Goal: Check status: Check status

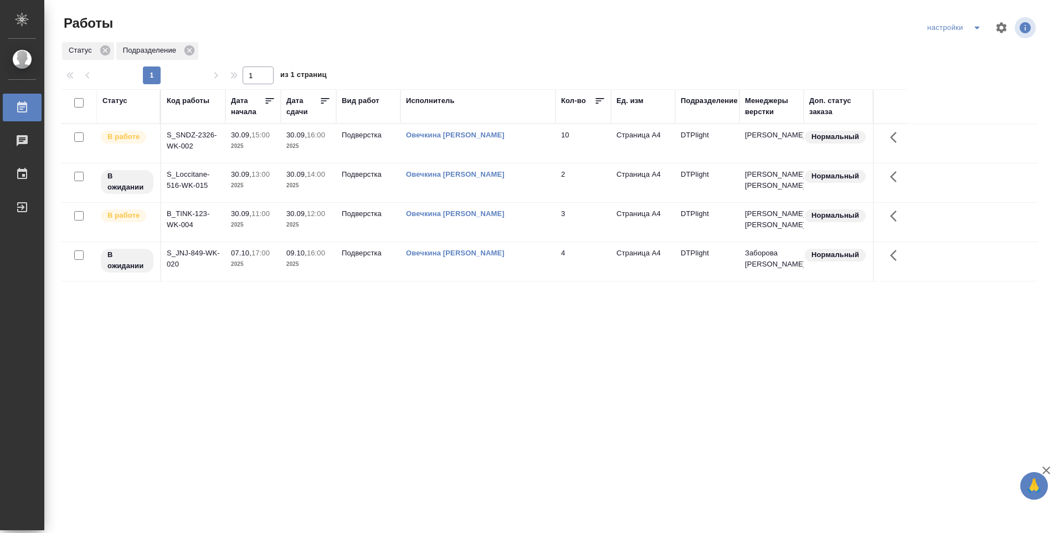
click at [248, 219] on p "2025" at bounding box center [253, 224] width 44 height 11
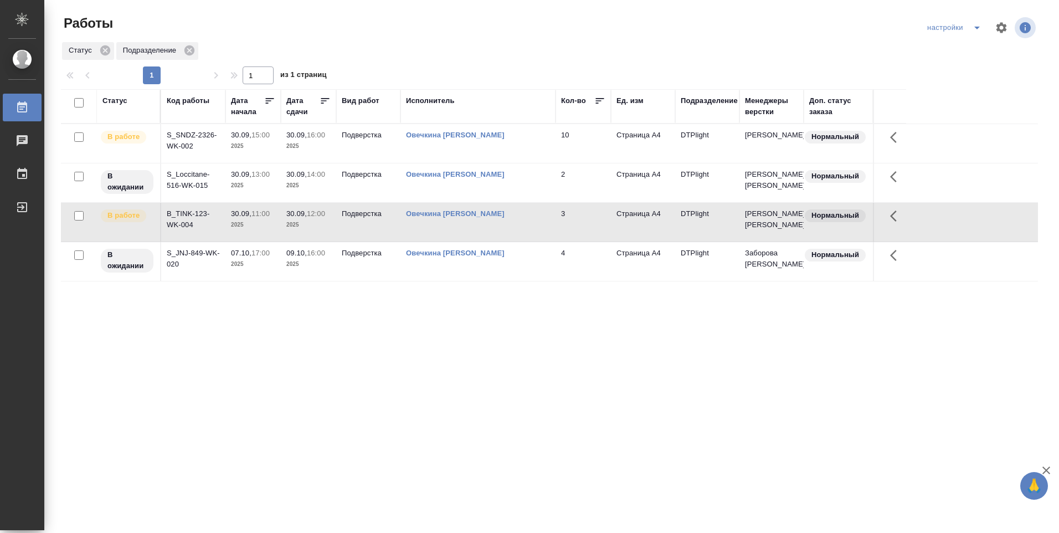
click at [248, 218] on span "30.09, 11:00" at bounding box center [253, 213] width 44 height 11
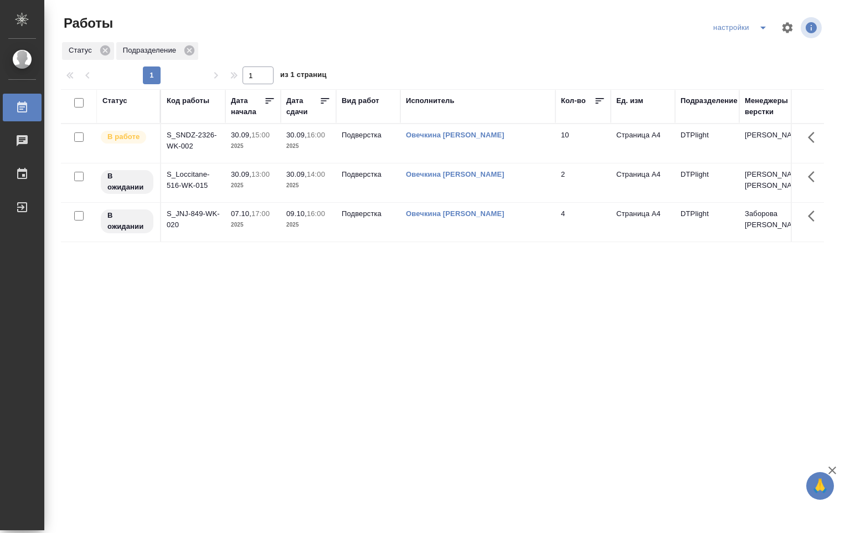
click at [436, 133] on link "Овечкина [PERSON_NAME]" at bounding box center [455, 135] width 99 height 8
click at [211, 146] on td "S_SNDZ-2326-WK-002" at bounding box center [193, 143] width 64 height 39
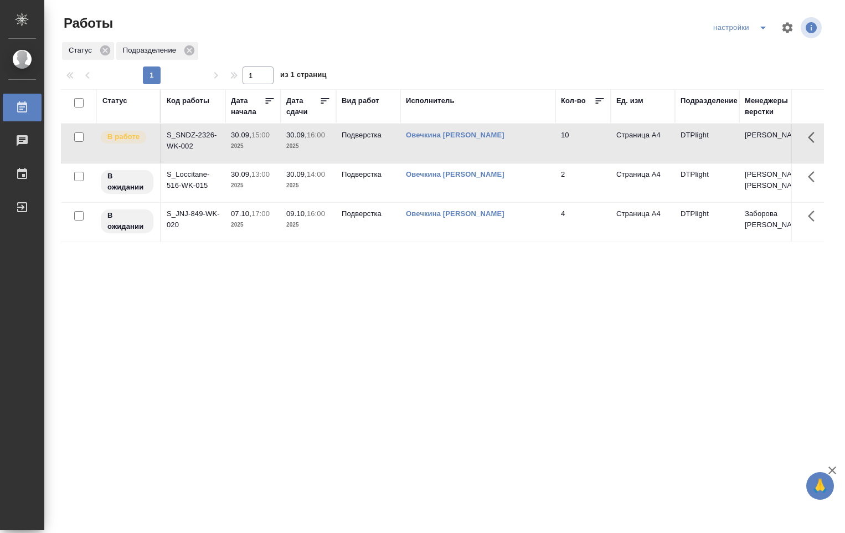
click at [207, 148] on td "S_SNDZ-2326-WK-002" at bounding box center [193, 143] width 64 height 39
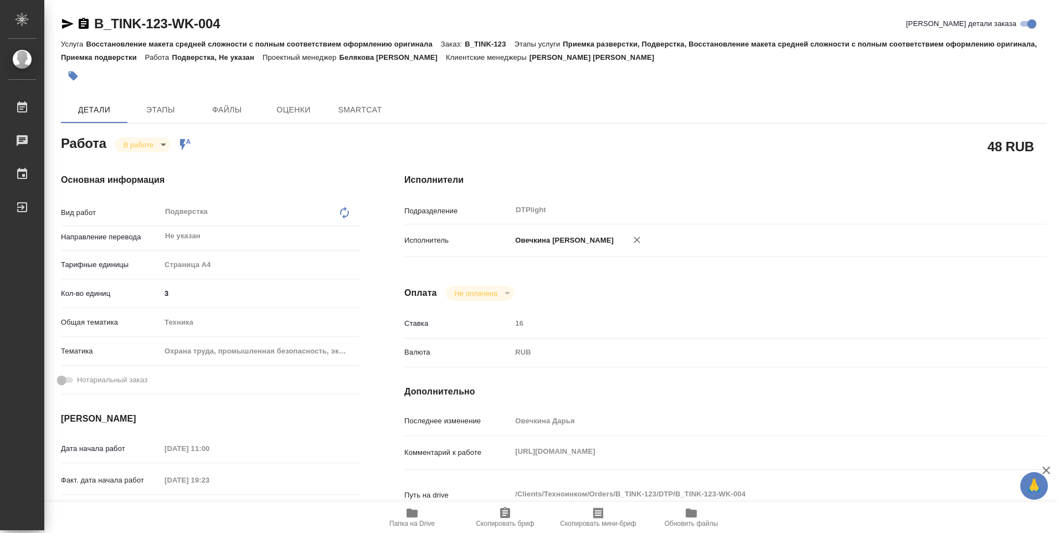
type textarea "x"
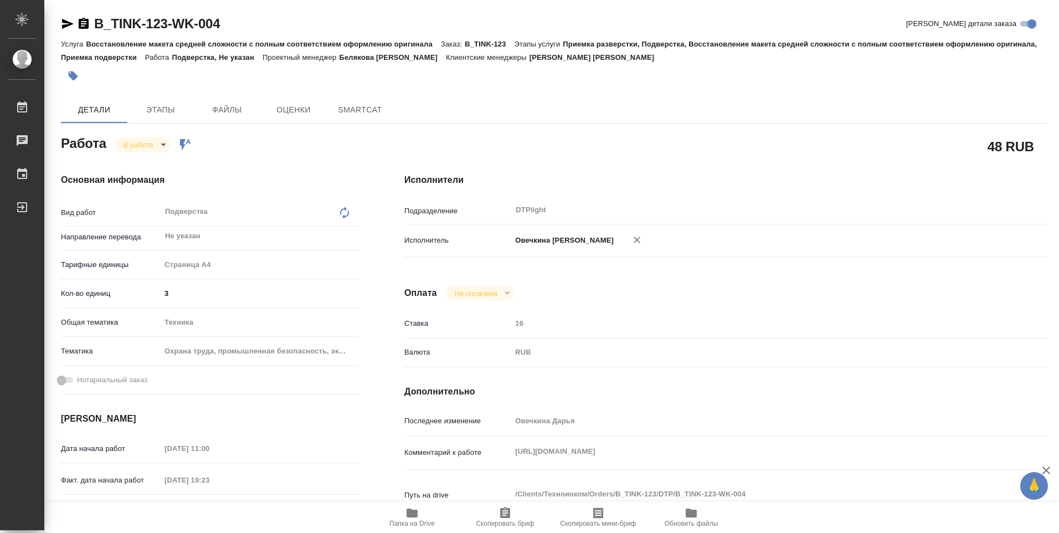
type textarea "x"
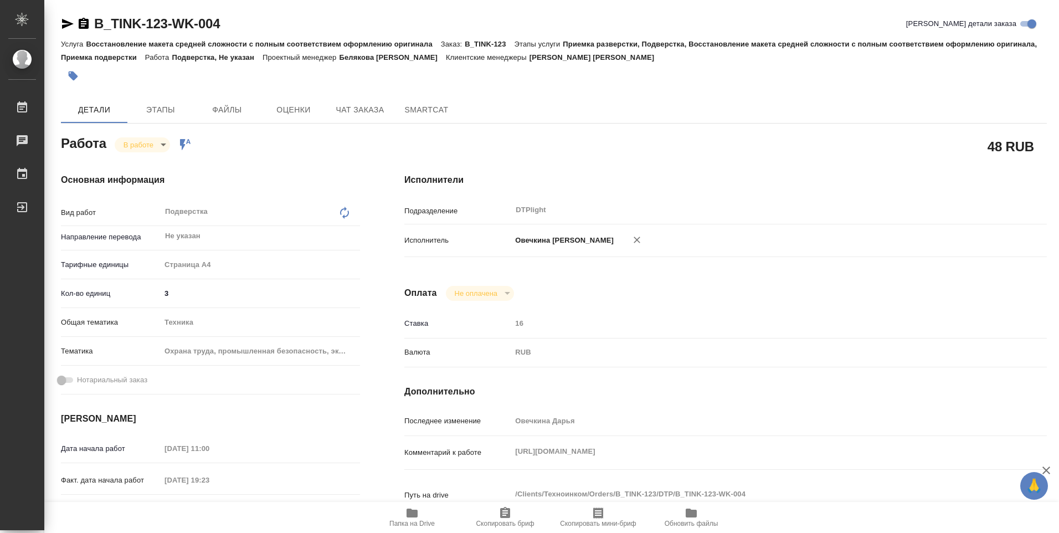
type textarea "x"
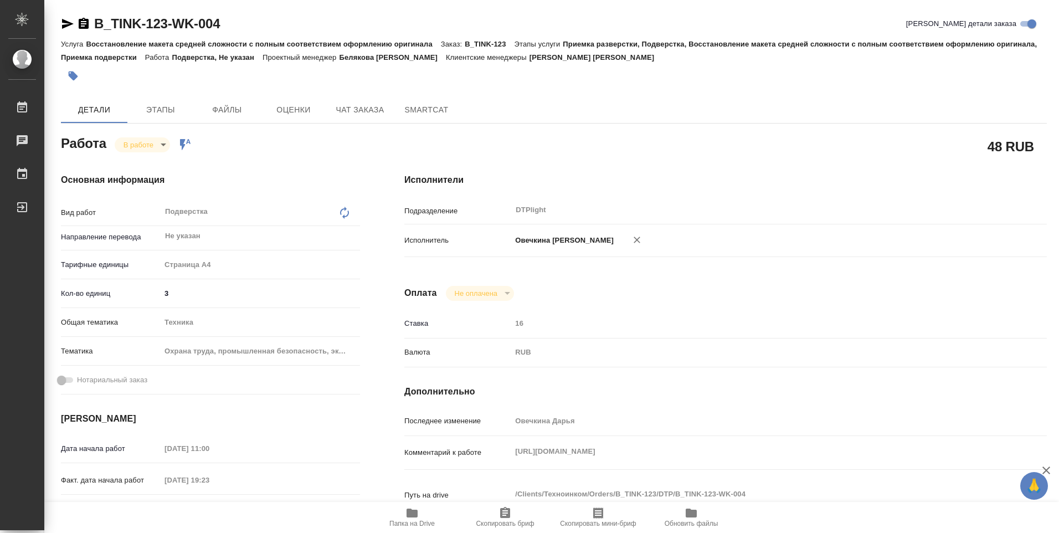
type textarea "x"
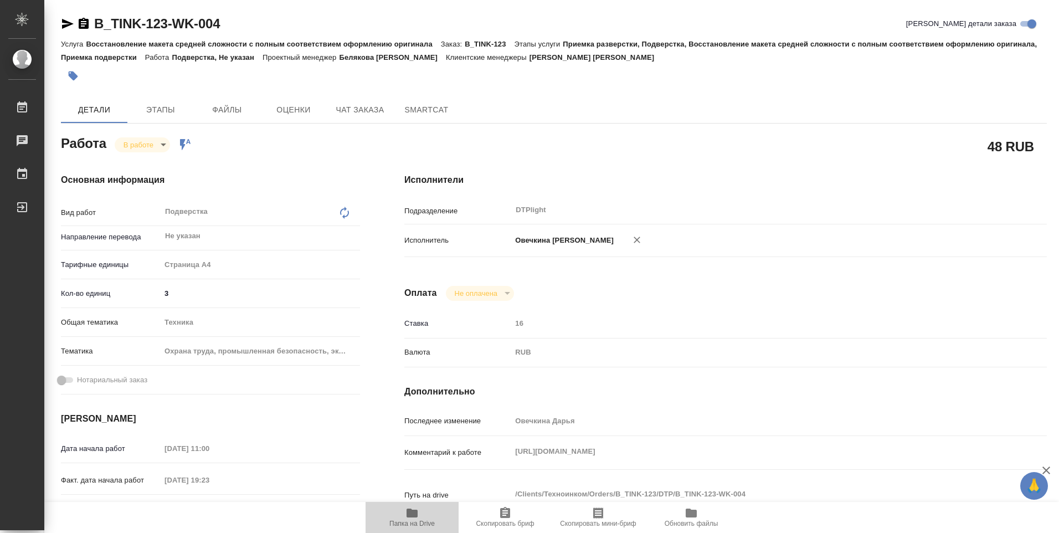
click at [409, 517] on icon "button" at bounding box center [412, 512] width 11 height 9
type textarea "x"
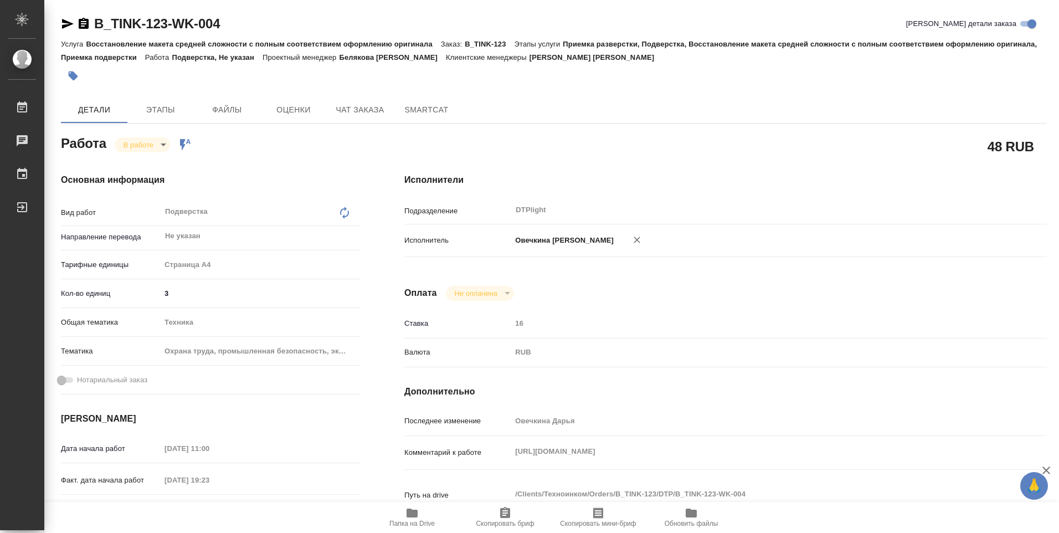
type textarea "x"
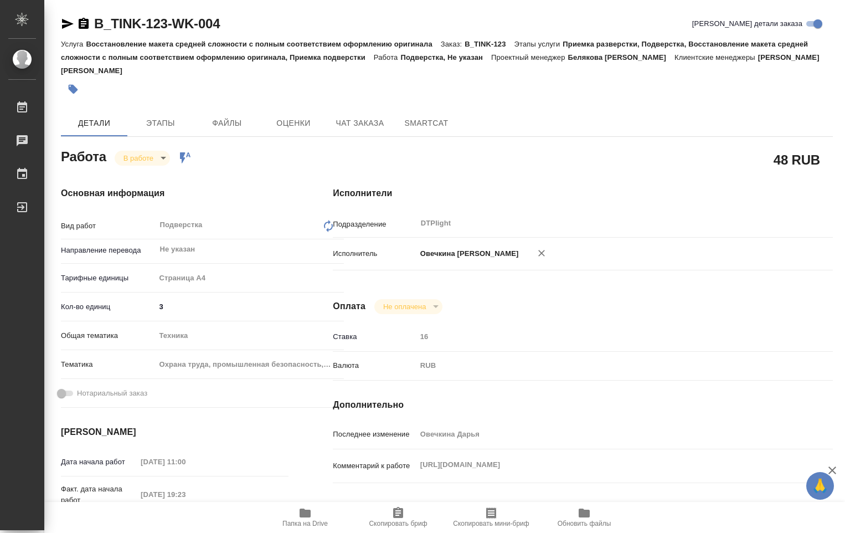
type textarea "x"
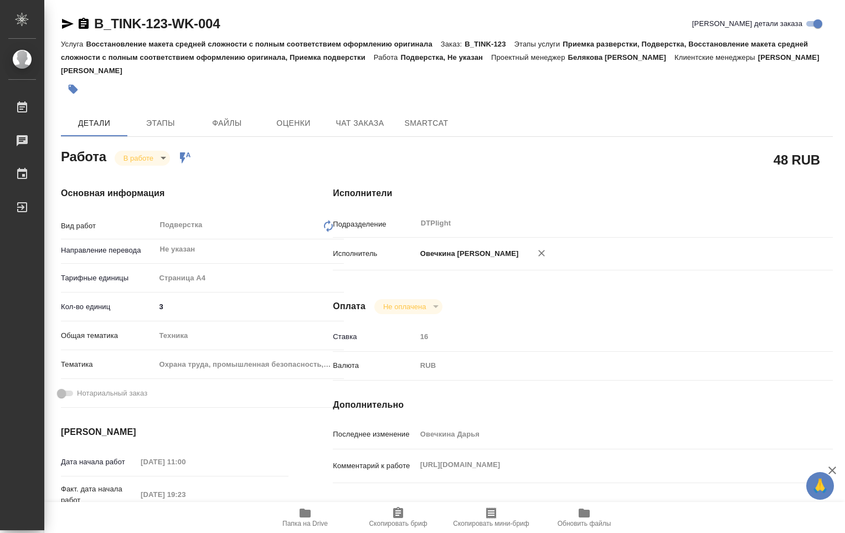
click at [304, 516] on icon "button" at bounding box center [305, 512] width 11 height 9
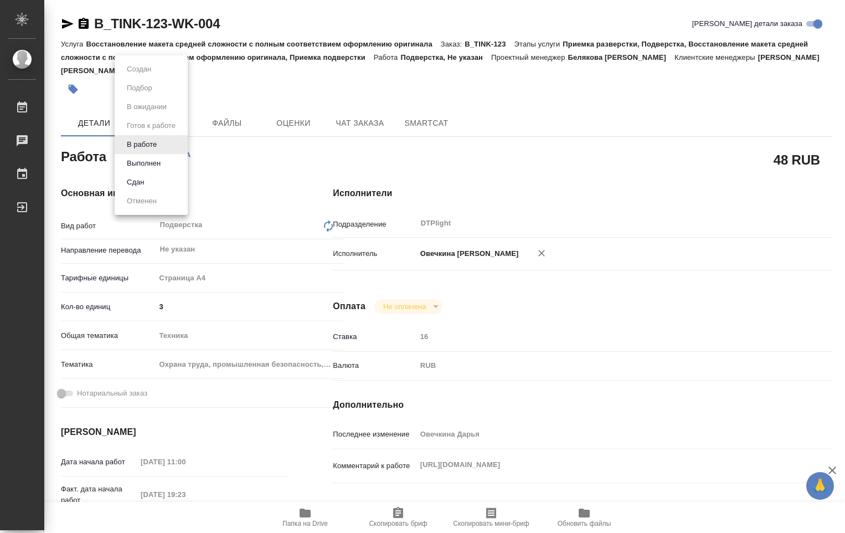
click at [167, 142] on body "🙏 .cls-1 fill:#fff; AWATERA Ovechkina Darya Работы 0 Чаты График Выйти B_TINK-1…" at bounding box center [422, 266] width 845 height 533
click at [159, 163] on button "Выполнен" at bounding box center [144, 163] width 40 height 12
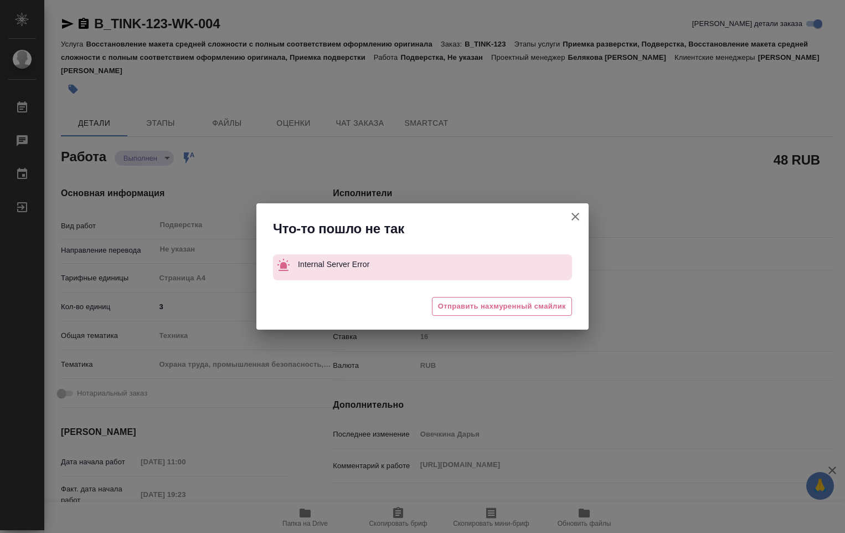
type textarea "x"
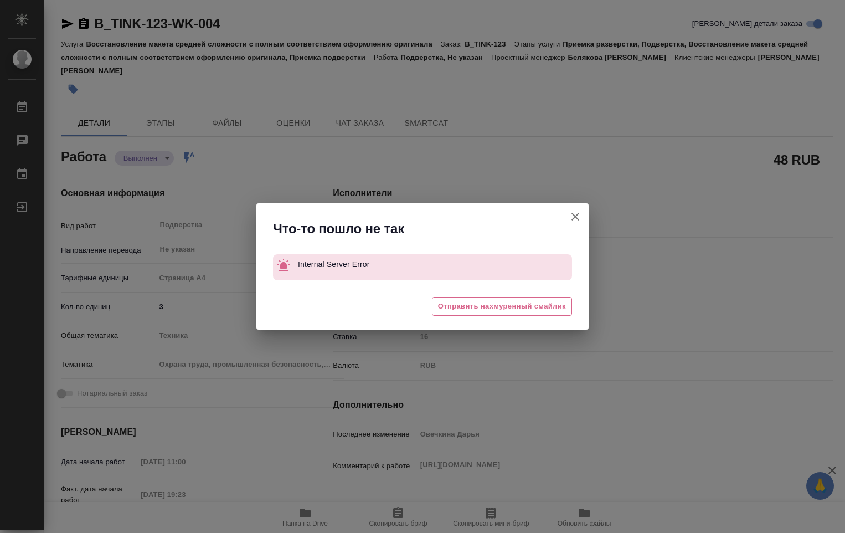
type textarea "x"
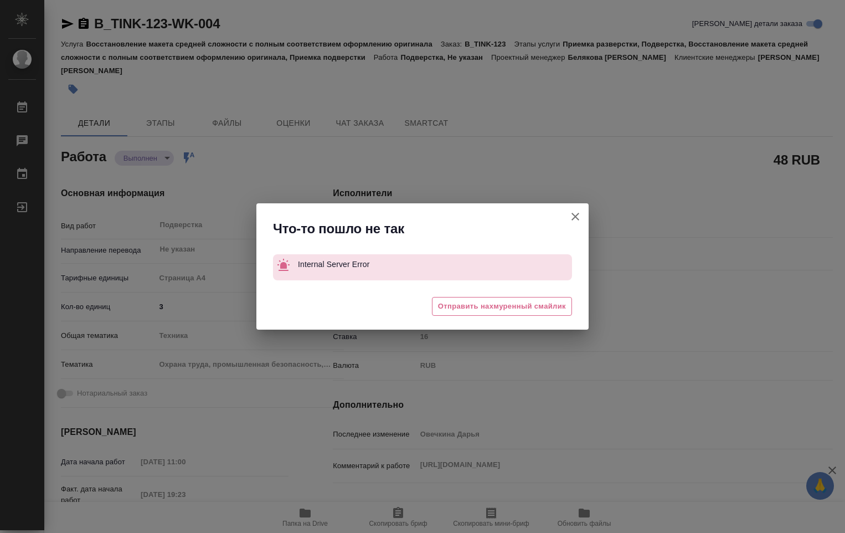
type textarea "x"
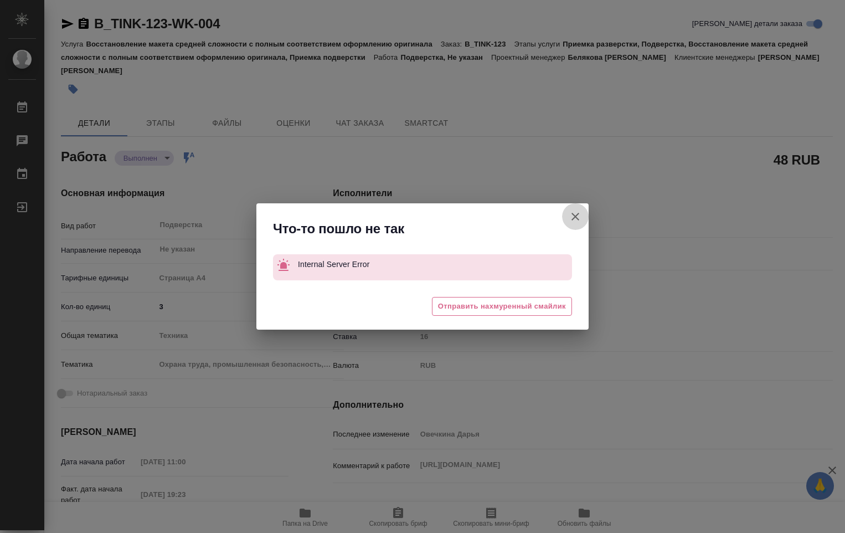
click at [574, 216] on icon "button" at bounding box center [576, 217] width 8 height 8
type textarea "x"
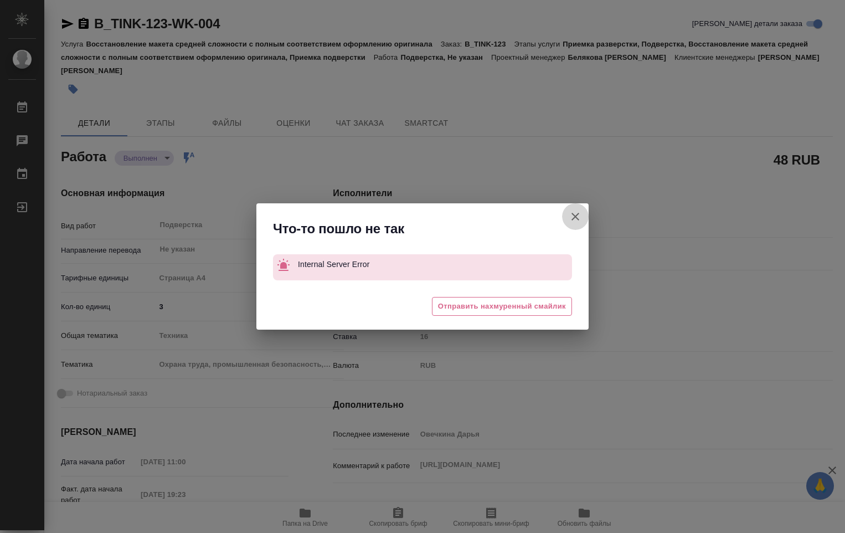
type textarea "x"
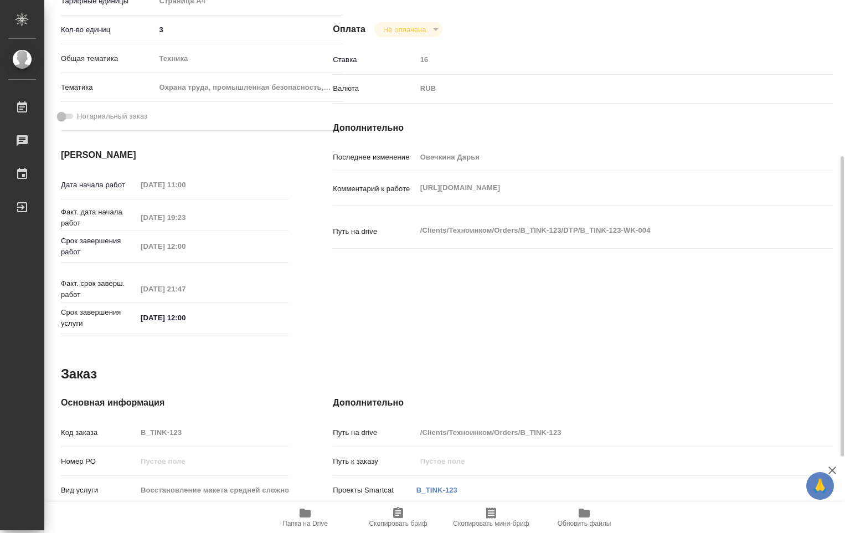
scroll to position [332, 0]
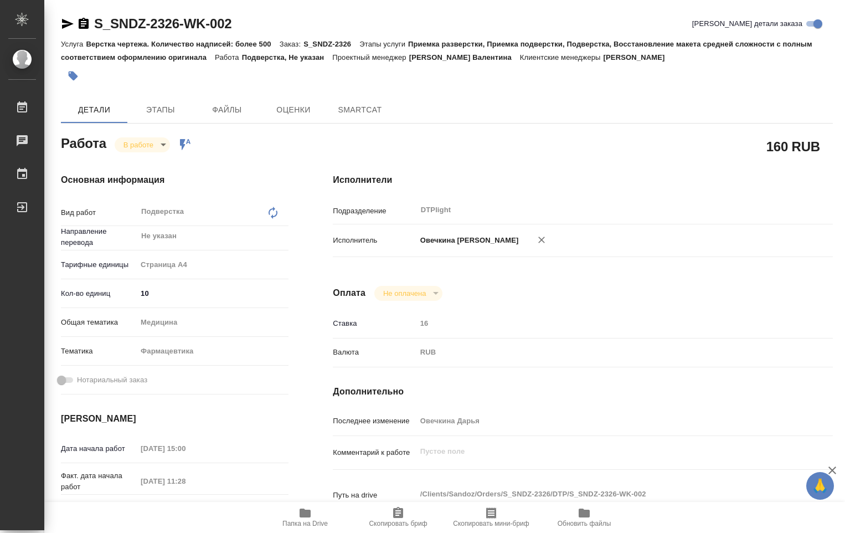
type textarea "x"
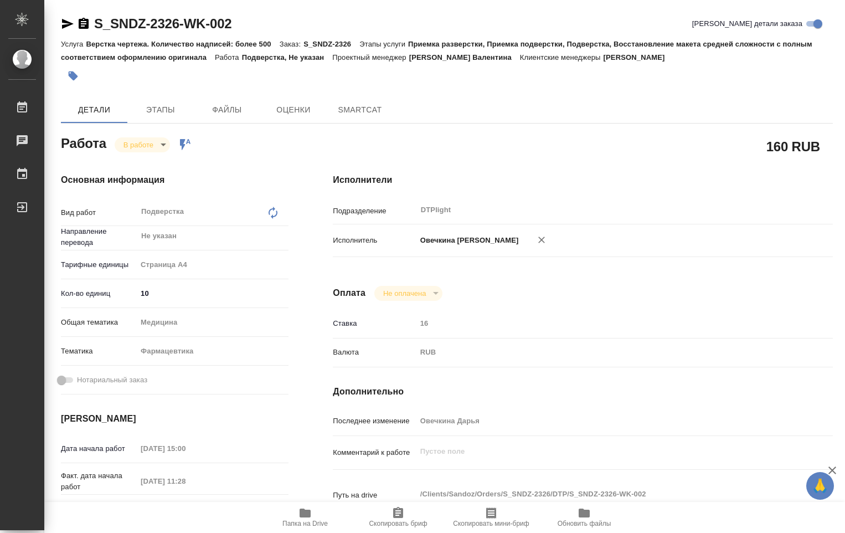
type textarea "x"
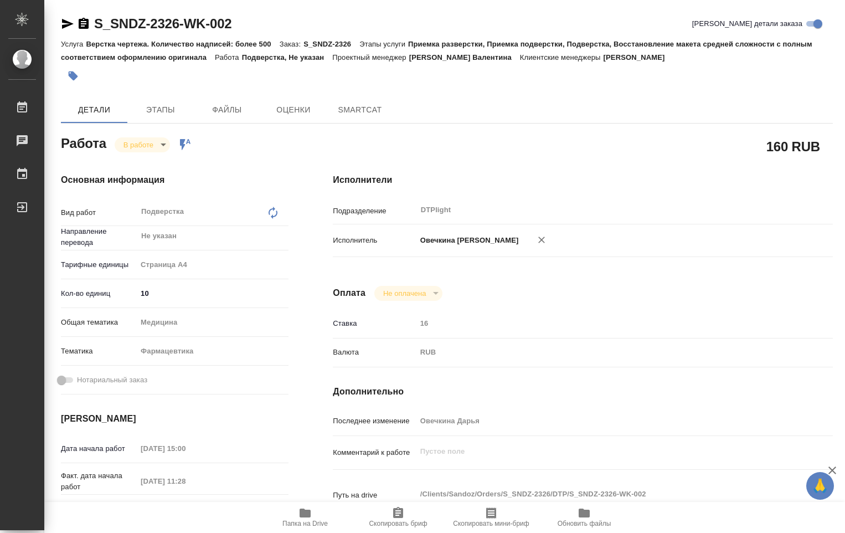
type textarea "x"
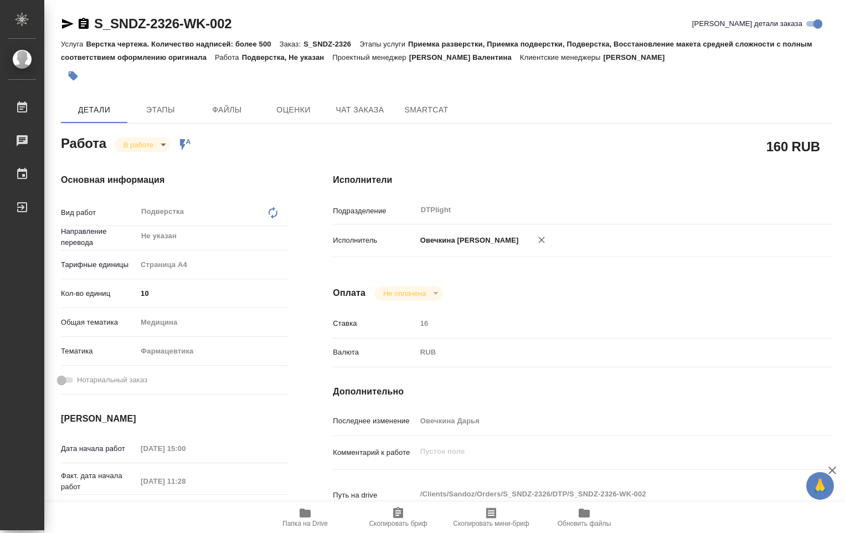
type textarea "x"
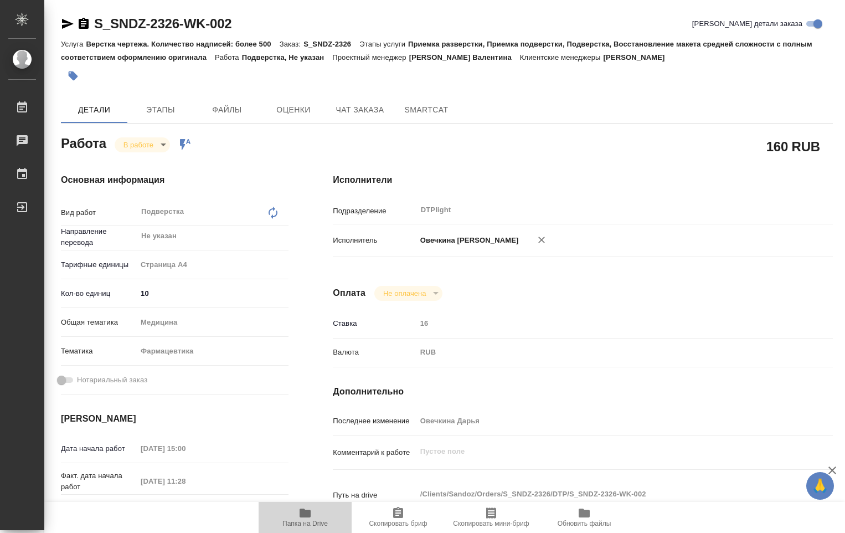
click at [300, 520] on span "Папка на Drive" at bounding box center [305, 516] width 80 height 21
click at [299, 520] on span "Папка на Drive" at bounding box center [304, 524] width 45 height 8
type textarea "x"
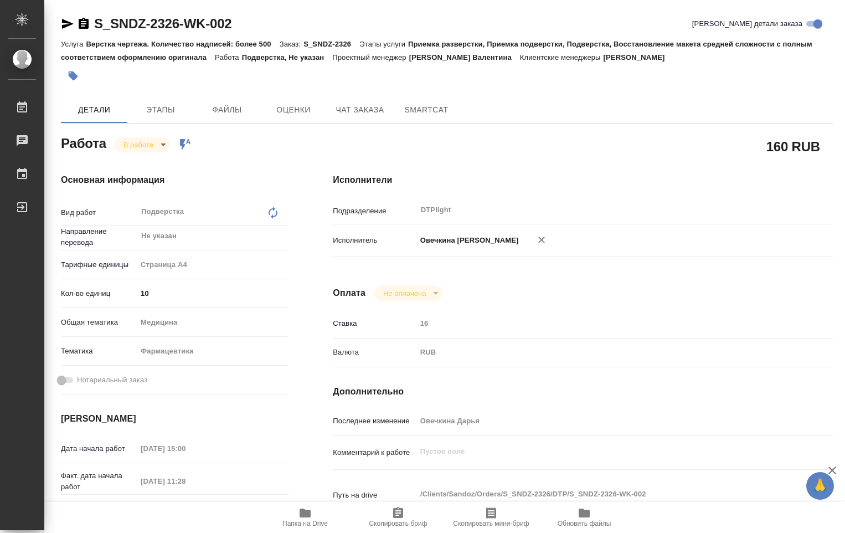
type textarea "x"
click at [163, 145] on body "🙏 .cls-1 fill:#fff; AWATERA Ovechkina Darya Работы 0 Чаты График Выйти S_SNDZ-2…" at bounding box center [422, 266] width 845 height 533
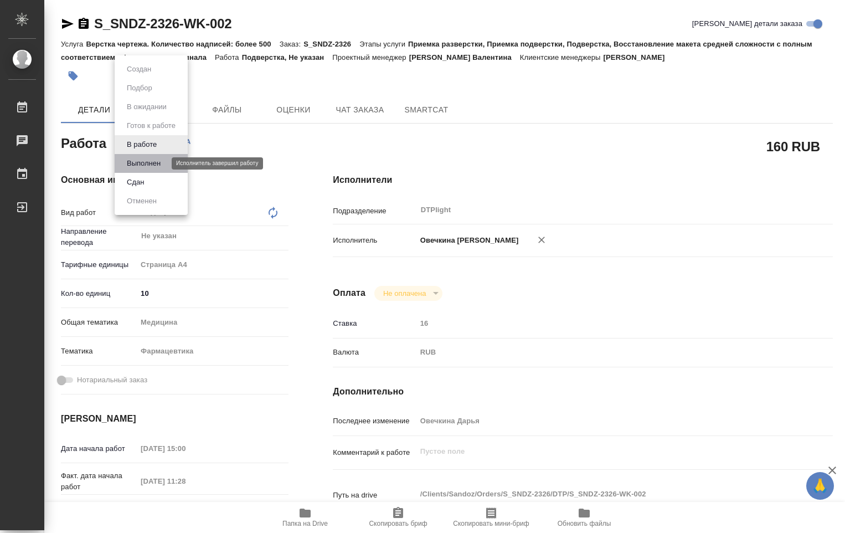
click at [149, 163] on button "Выполнен" at bounding box center [144, 163] width 40 height 12
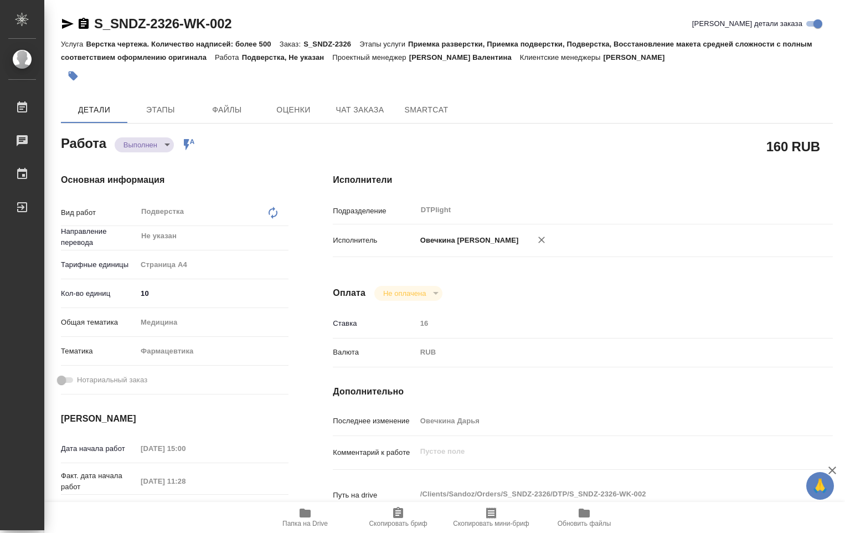
type textarea "x"
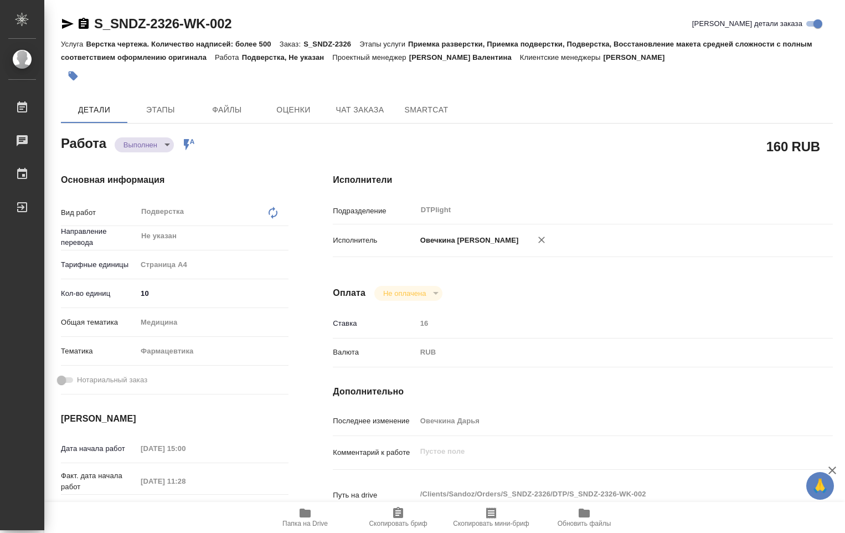
type textarea "x"
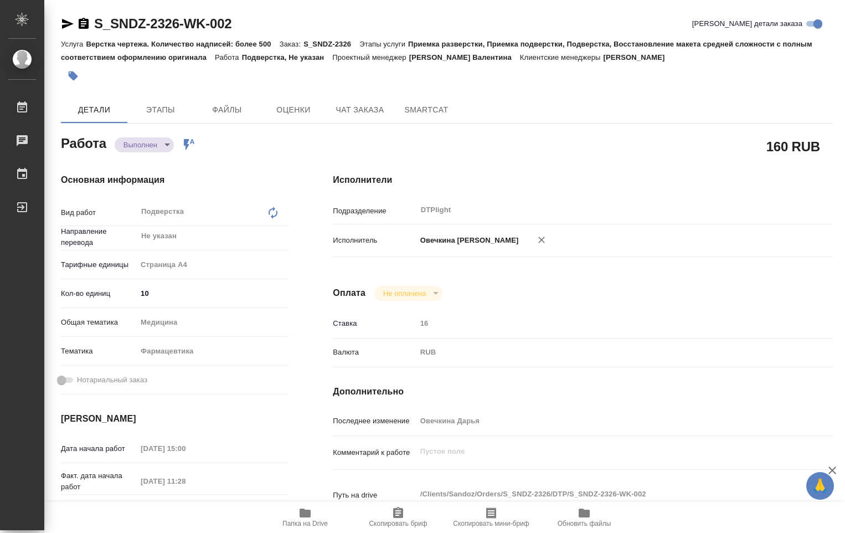
type textarea "x"
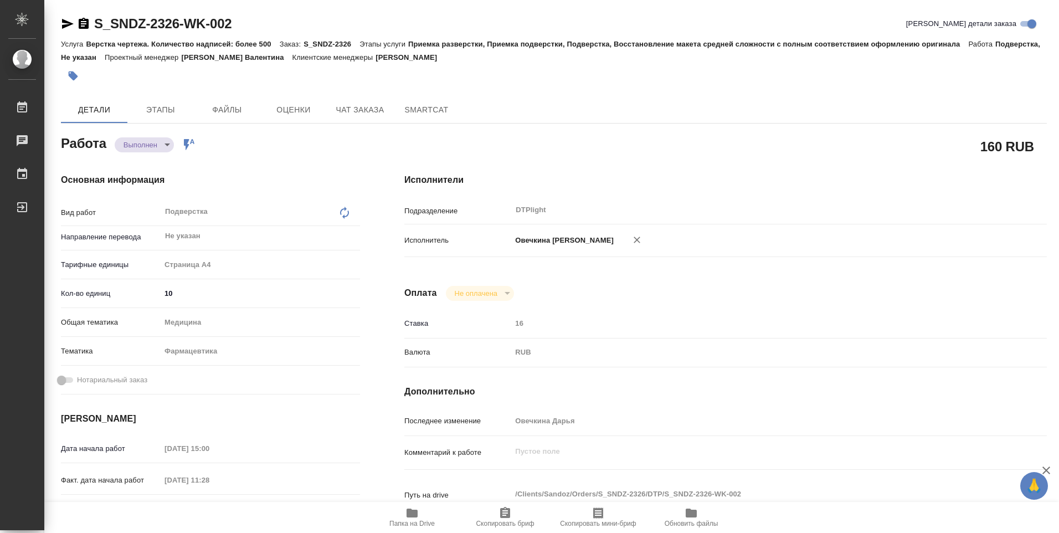
type textarea "x"
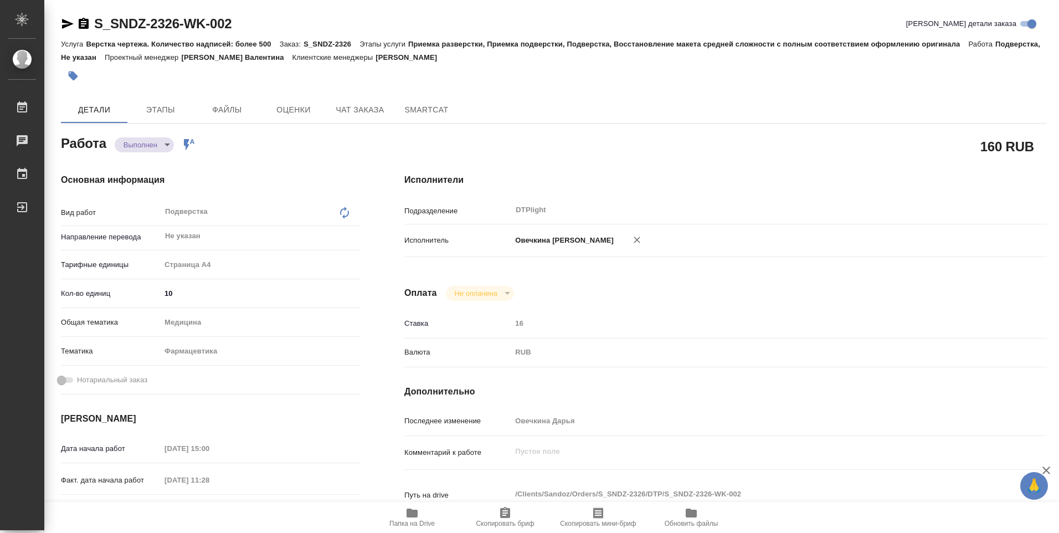
type textarea "x"
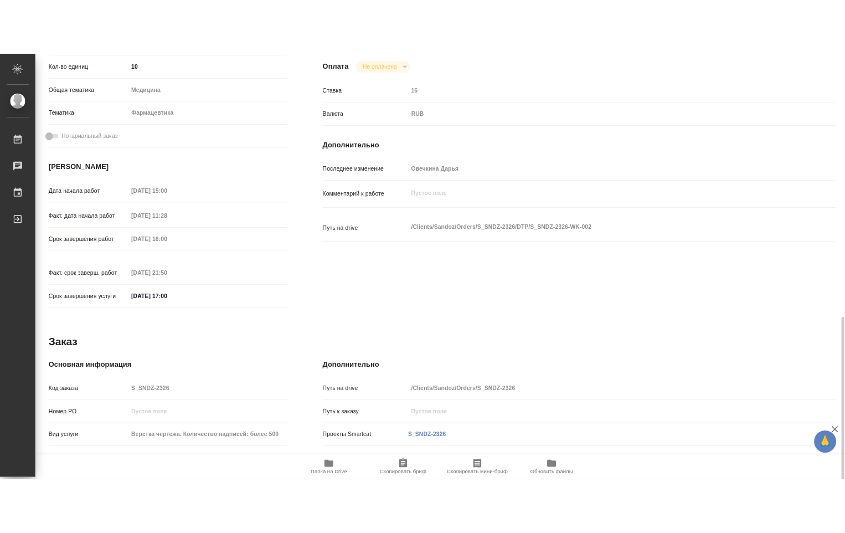
scroll to position [412, 0]
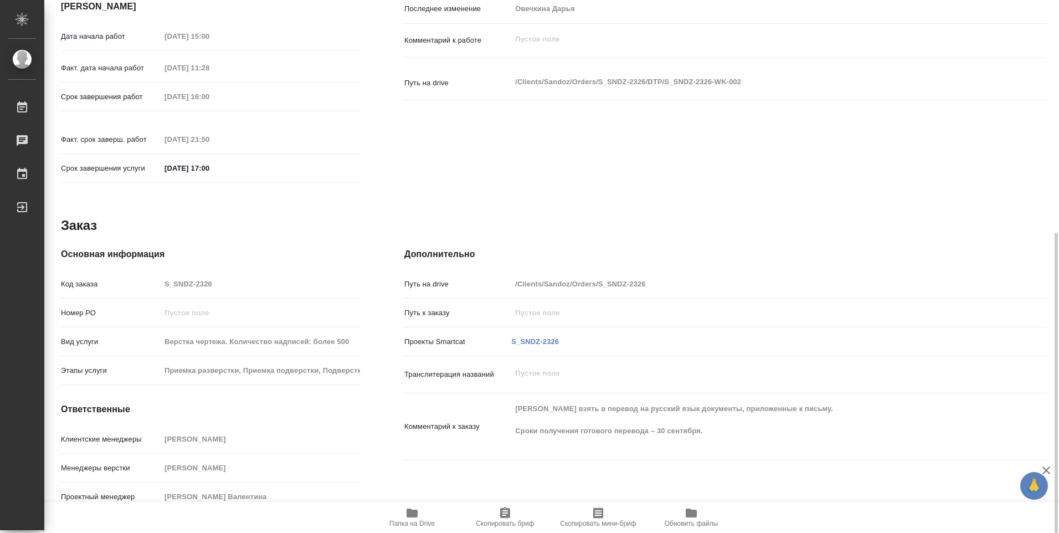
type textarea "x"
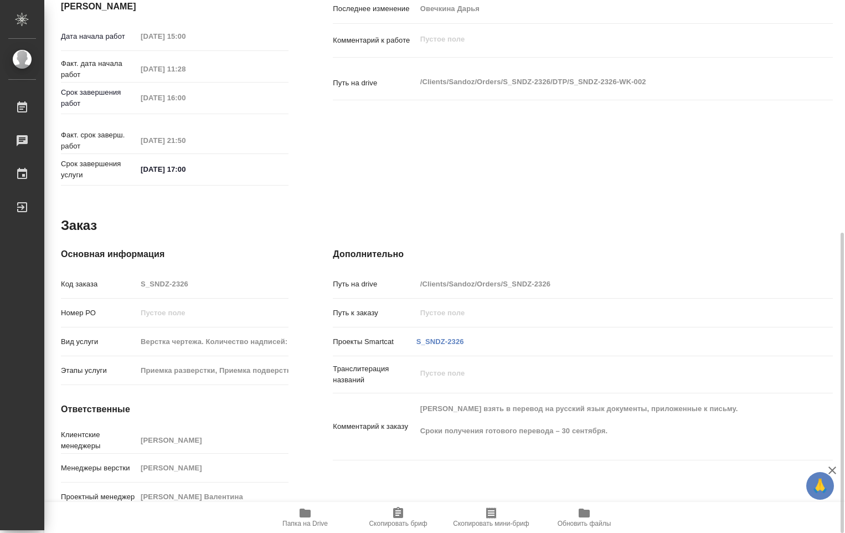
type textarea "x"
